Goal: Information Seeking & Learning: Understand process/instructions

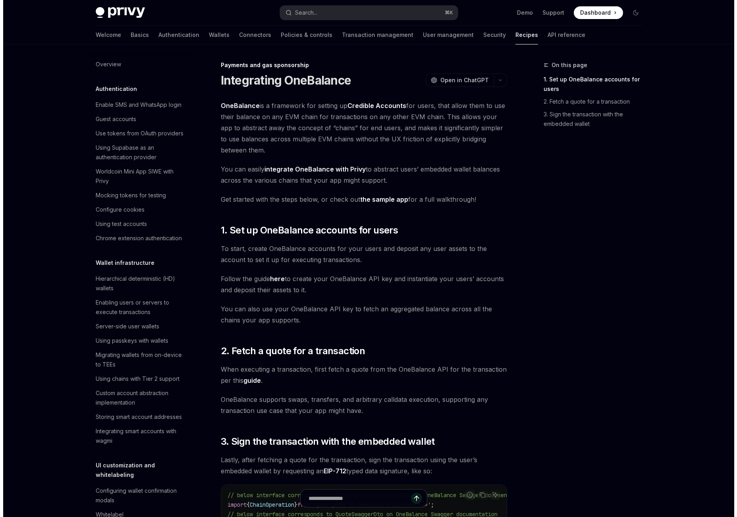
scroll to position [574, 0]
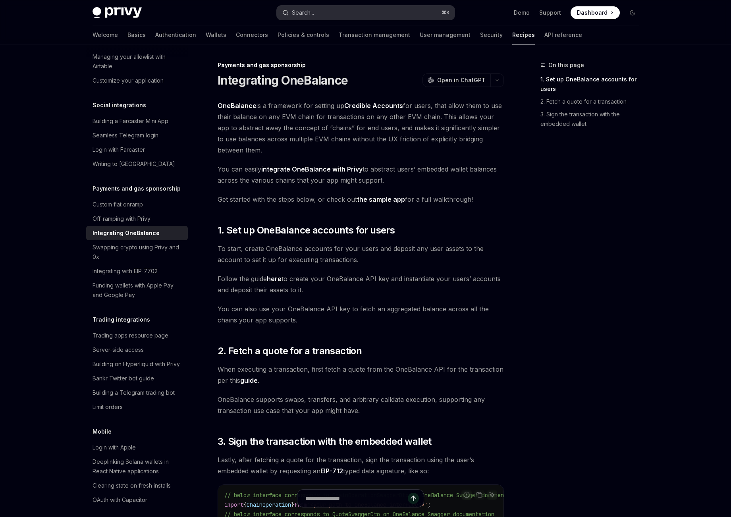
click at [344, 15] on button "Search... ⌘ K" at bounding box center [366, 13] width 178 height 14
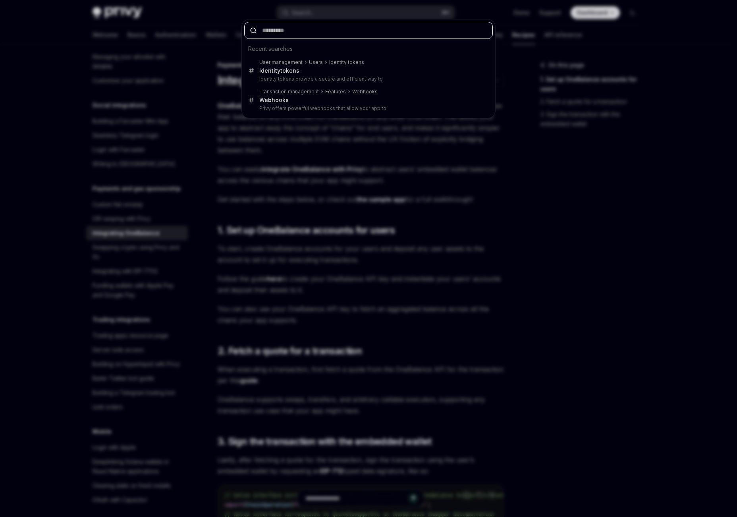
click at [321, 30] on input "text" at bounding box center [368, 30] width 248 height 17
paste input "**********"
type input "**********"
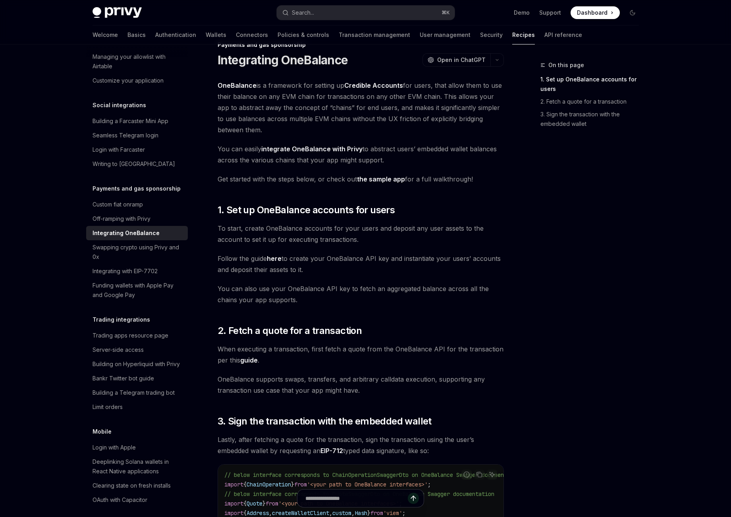
scroll to position [44, 0]
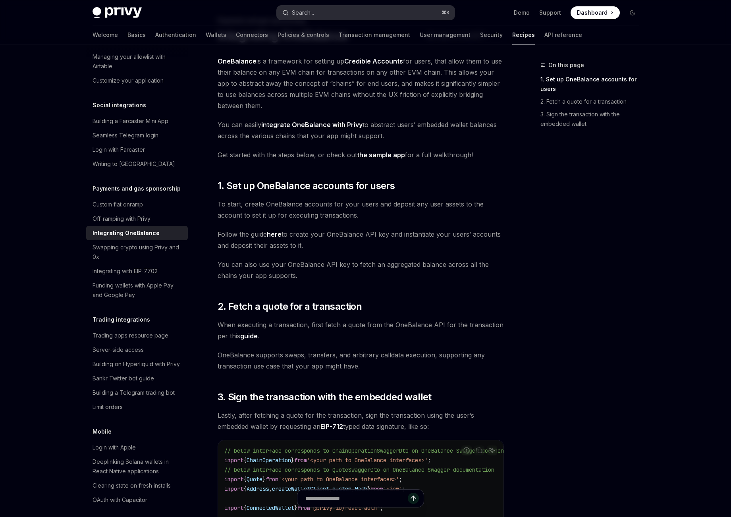
click at [332, 10] on button "Search... ⌘ K" at bounding box center [366, 13] width 178 height 14
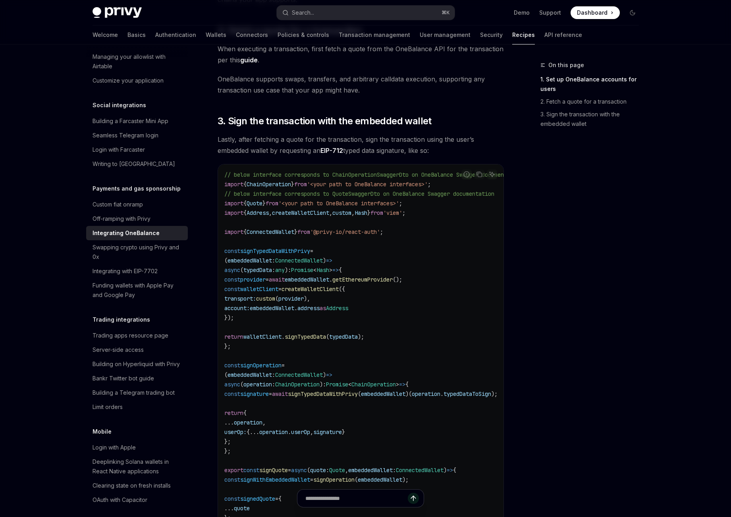
scroll to position [328, 0]
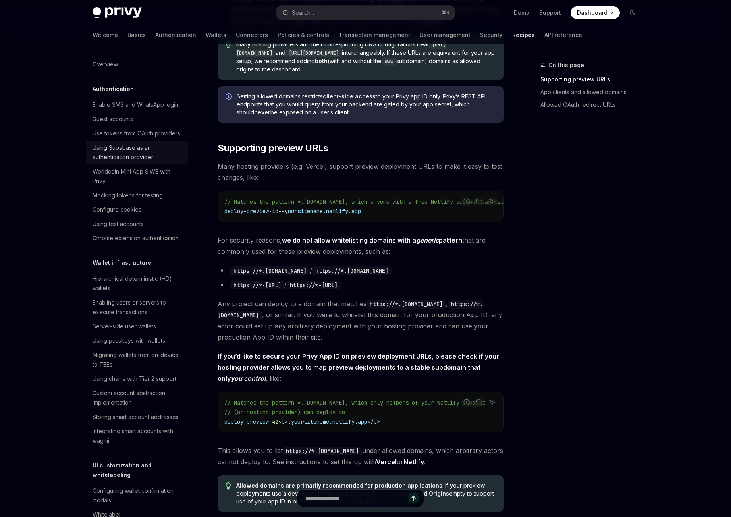
scroll to position [0, 0]
click at [143, 214] on div "Configure cookies" at bounding box center [137, 209] width 91 height 10
type textarea "*"
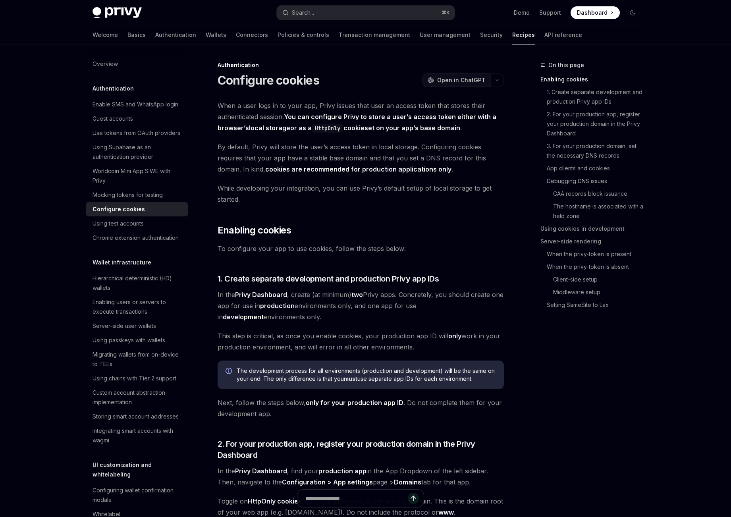
click at [453, 83] on span "Open in ChatGPT" at bounding box center [461, 80] width 48 height 8
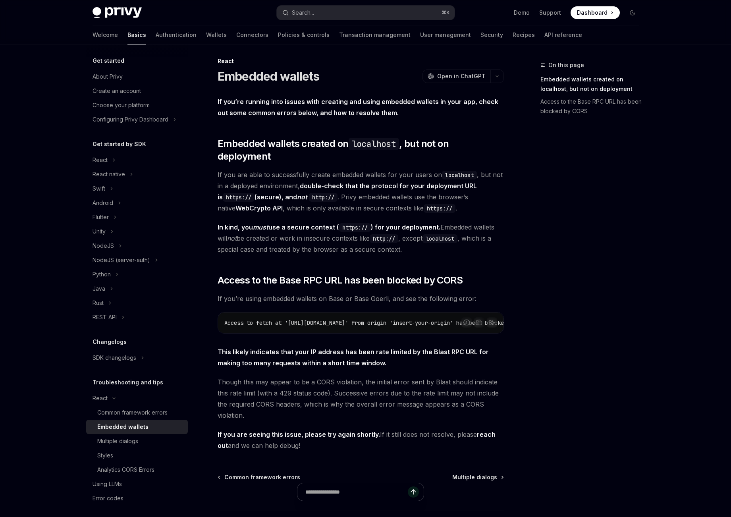
scroll to position [5, 0]
